Goal: Contribute content

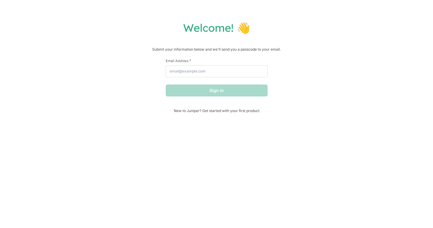
click at [208, 26] on h1 "Welcome! 👋" at bounding box center [216, 27] width 421 height 13
click at [192, 110] on span "New to Juniper? Get started with your first product" at bounding box center [217, 110] width 102 height 4
